Goal: Information Seeking & Learning: Learn about a topic

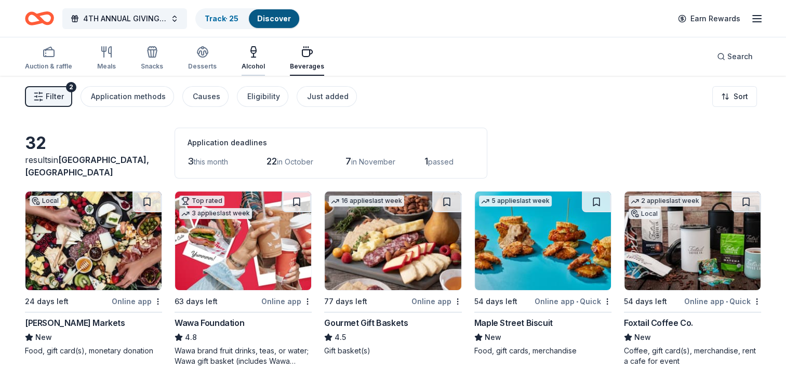
click at [251, 57] on icon "button" at bounding box center [253, 57] width 4 height 0
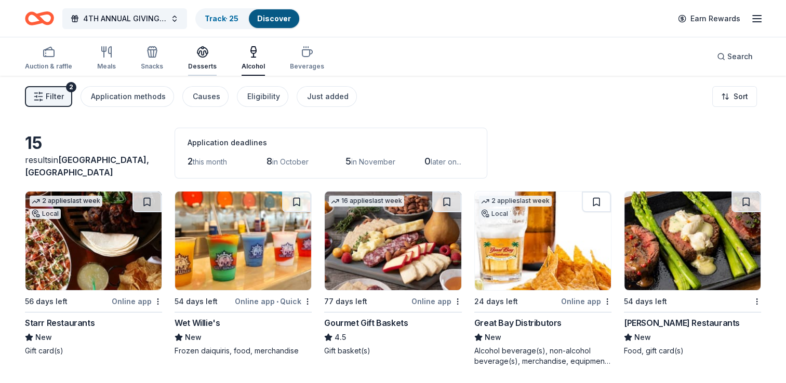
click at [205, 53] on icon "button" at bounding box center [202, 52] width 12 height 12
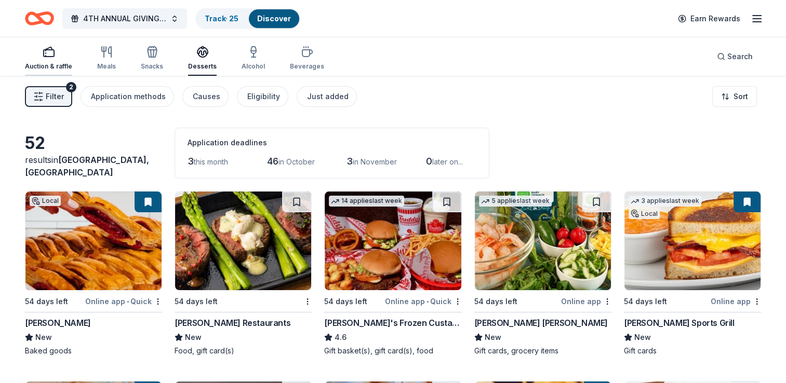
click at [58, 61] on div "Auction & raffle" at bounding box center [48, 58] width 47 height 25
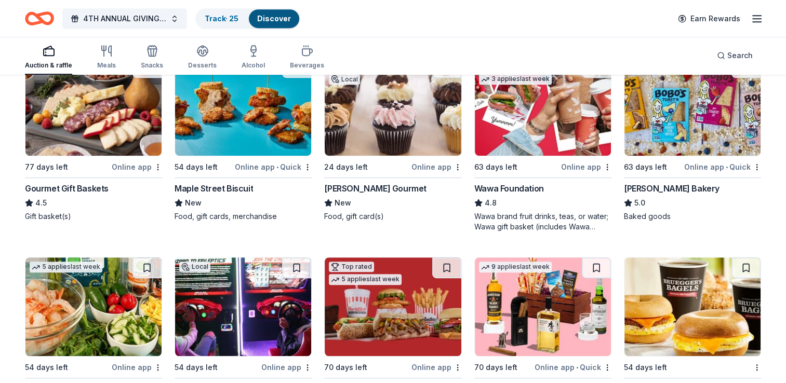
scroll to position [656, 0]
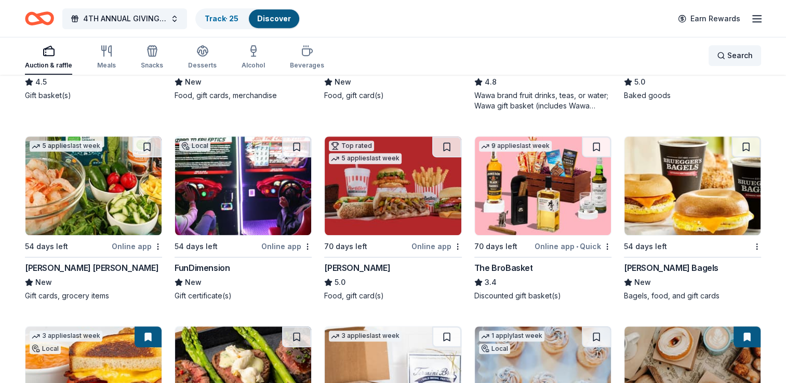
click at [745, 53] on span "Search" at bounding box center [739, 55] width 25 height 12
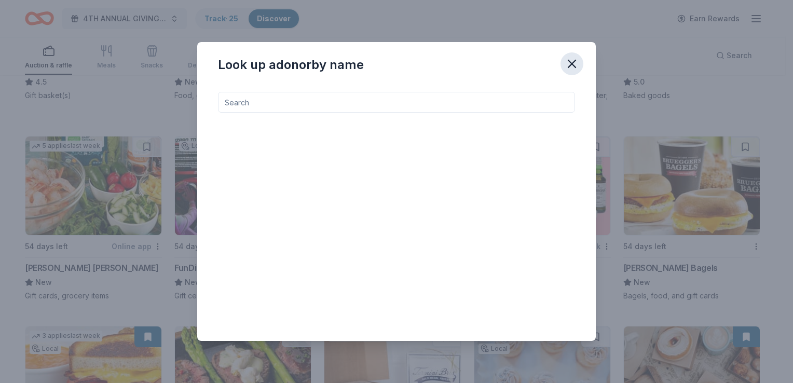
click at [571, 64] on icon "button" at bounding box center [572, 64] width 15 height 15
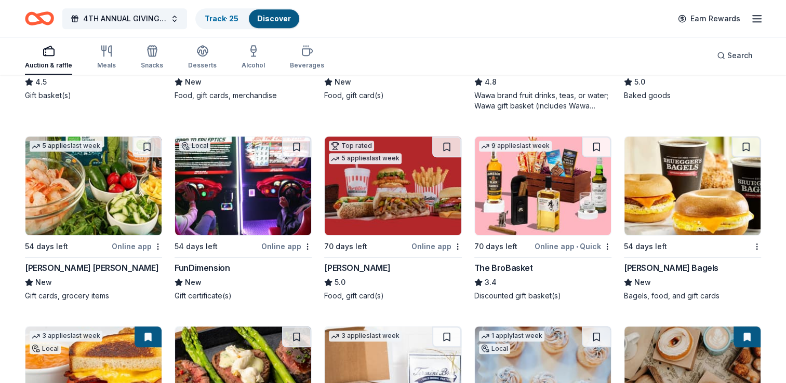
click at [759, 23] on icon "button" at bounding box center [756, 18] width 12 height 12
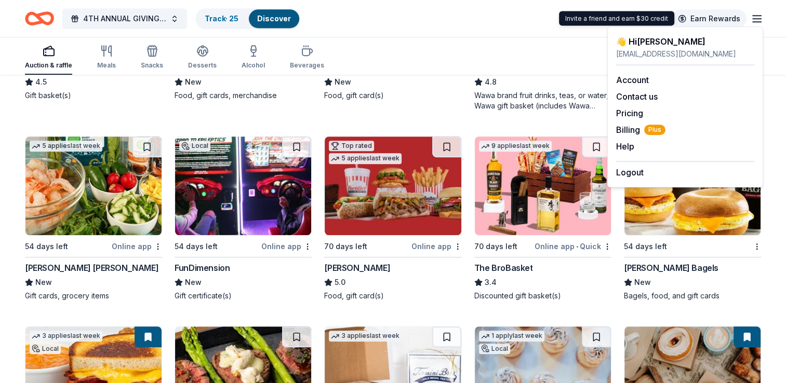
click at [723, 18] on link "Earn Rewards" at bounding box center [708, 18] width 75 height 19
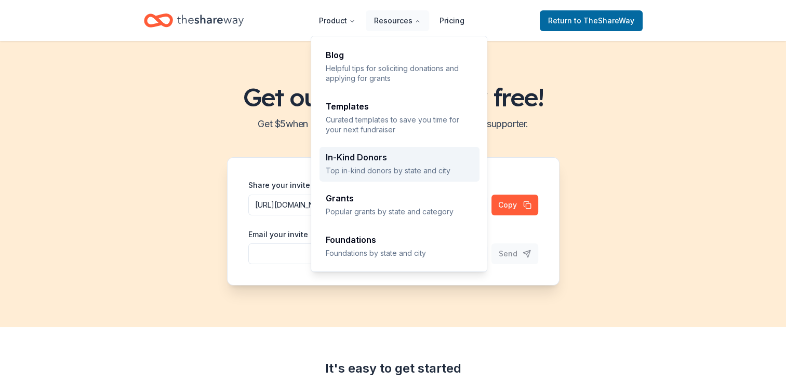
click at [372, 164] on div "In-Kind Donors Top in-kind donors by state and city" at bounding box center [399, 164] width 147 height 22
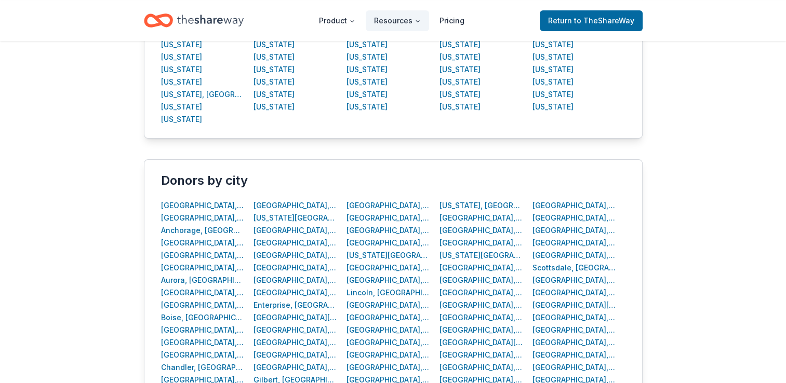
scroll to position [305, 0]
drag, startPoint x: 322, startPoint y: 288, endPoint x: 363, endPoint y: 376, distance: 97.3
click at [363, 376] on div "[GEOGRAPHIC_DATA], [GEOGRAPHIC_DATA]" at bounding box center [388, 379] width 84 height 12
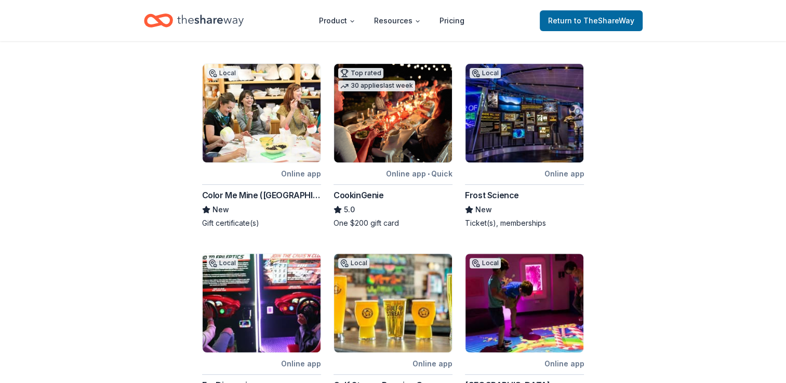
scroll to position [367, 0]
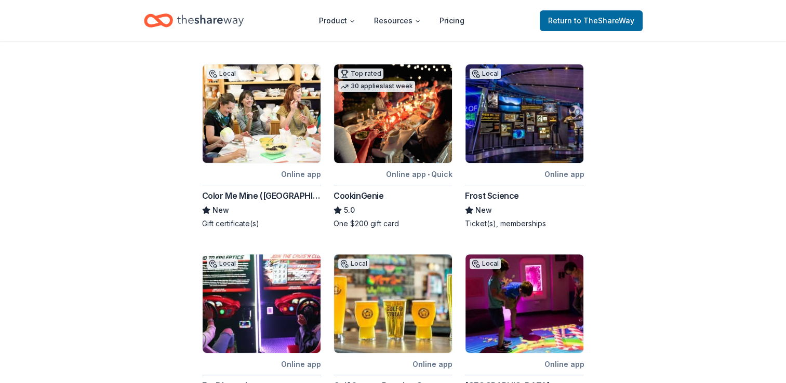
click at [380, 190] on div "CookinGenie" at bounding box center [358, 196] width 50 height 12
